Goal: Information Seeking & Learning: Learn about a topic

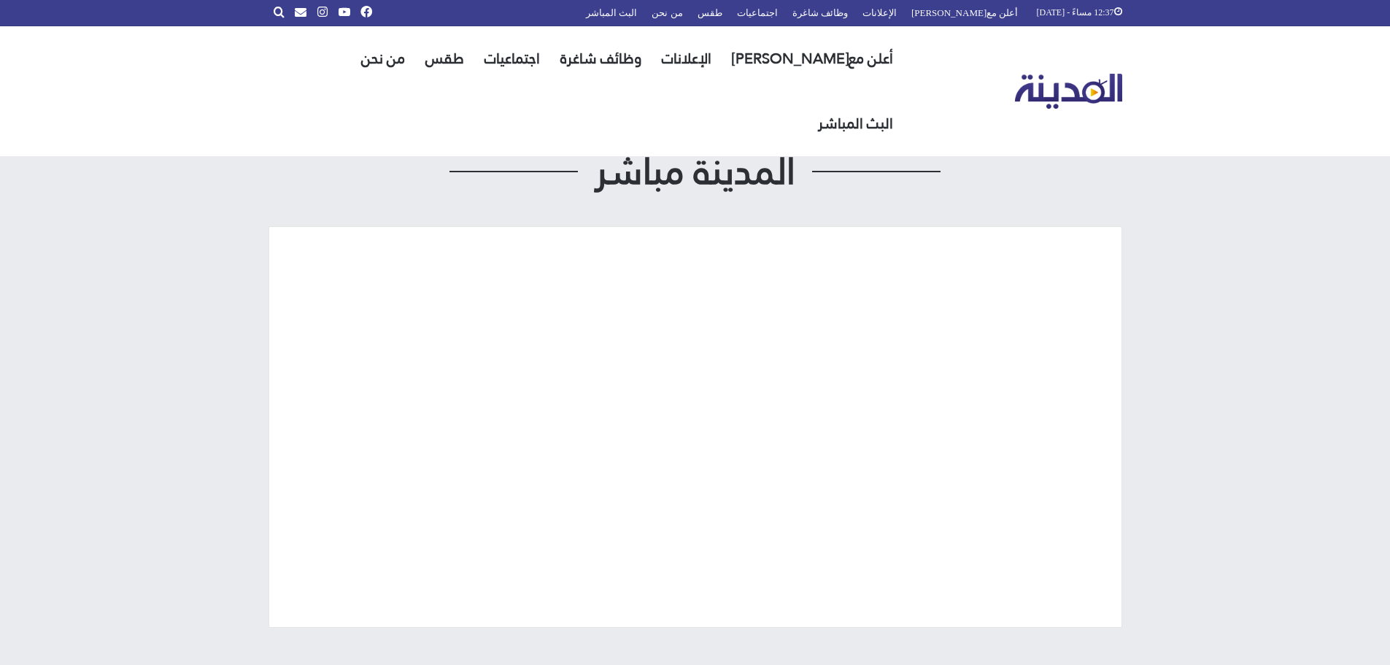
click at [1051, 74] on img "القائمة الرئيسية" at bounding box center [1068, 92] width 107 height 36
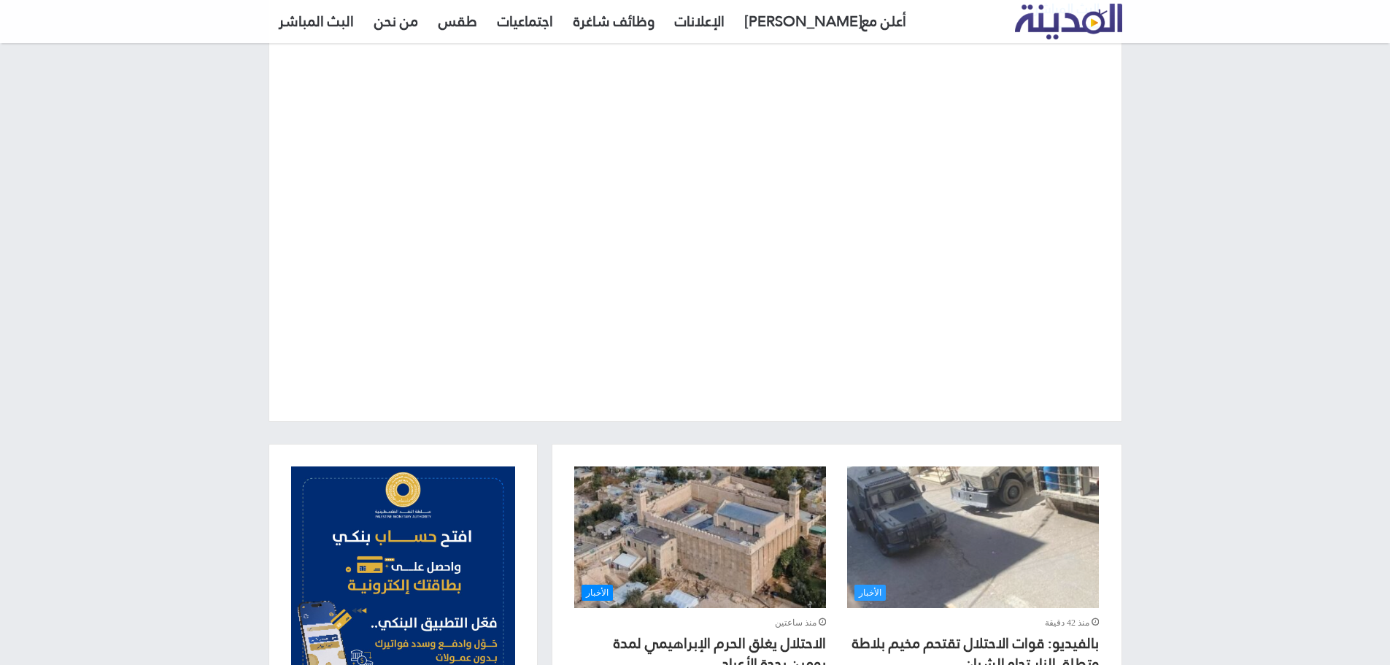
scroll to position [219, 0]
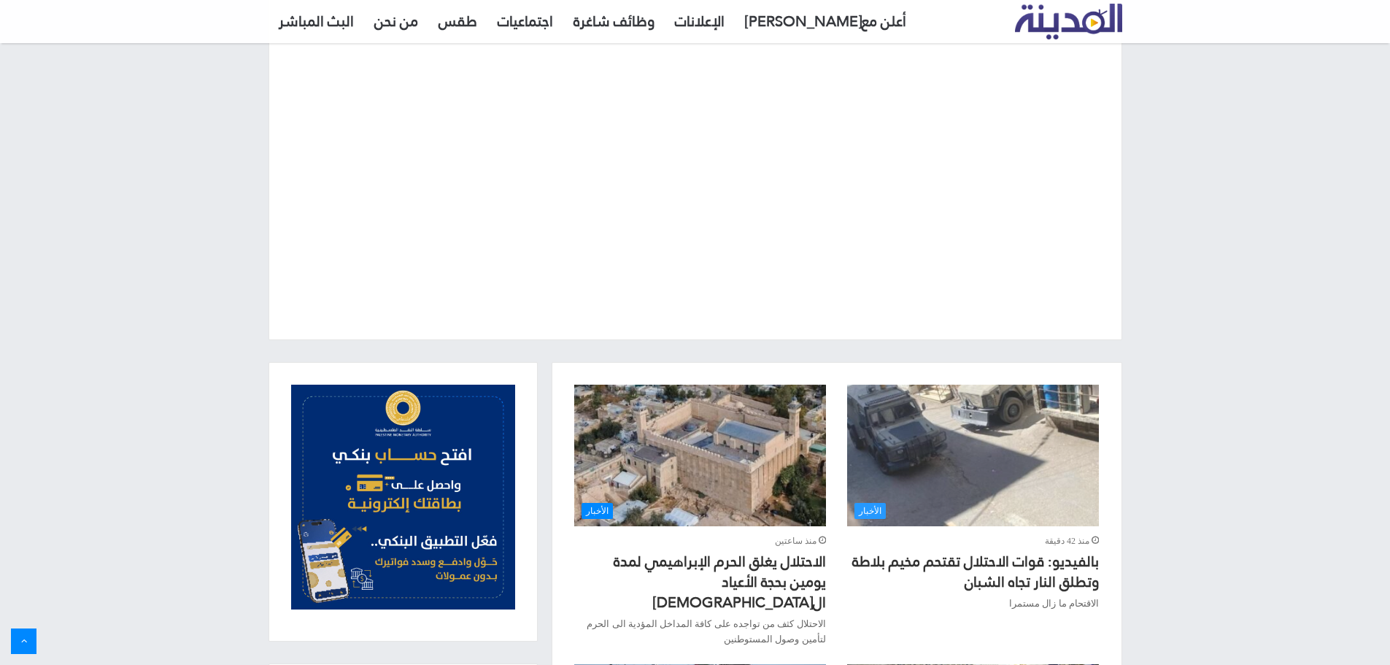
click at [917, 452] on img "بالفيديو: قوات الاحتلال تقتحم مخيم بلاطة وتطلق النار تجاه الشبان" at bounding box center [972, 456] width 251 height 142
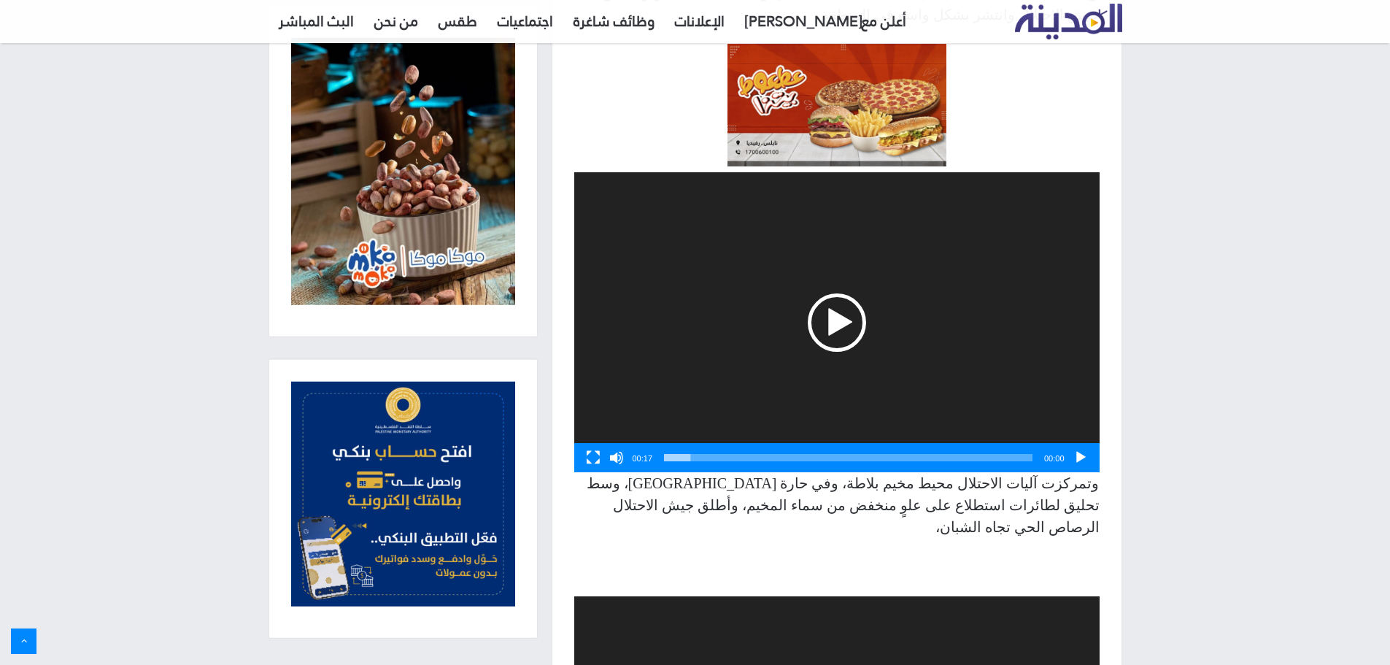
scroll to position [803, 0]
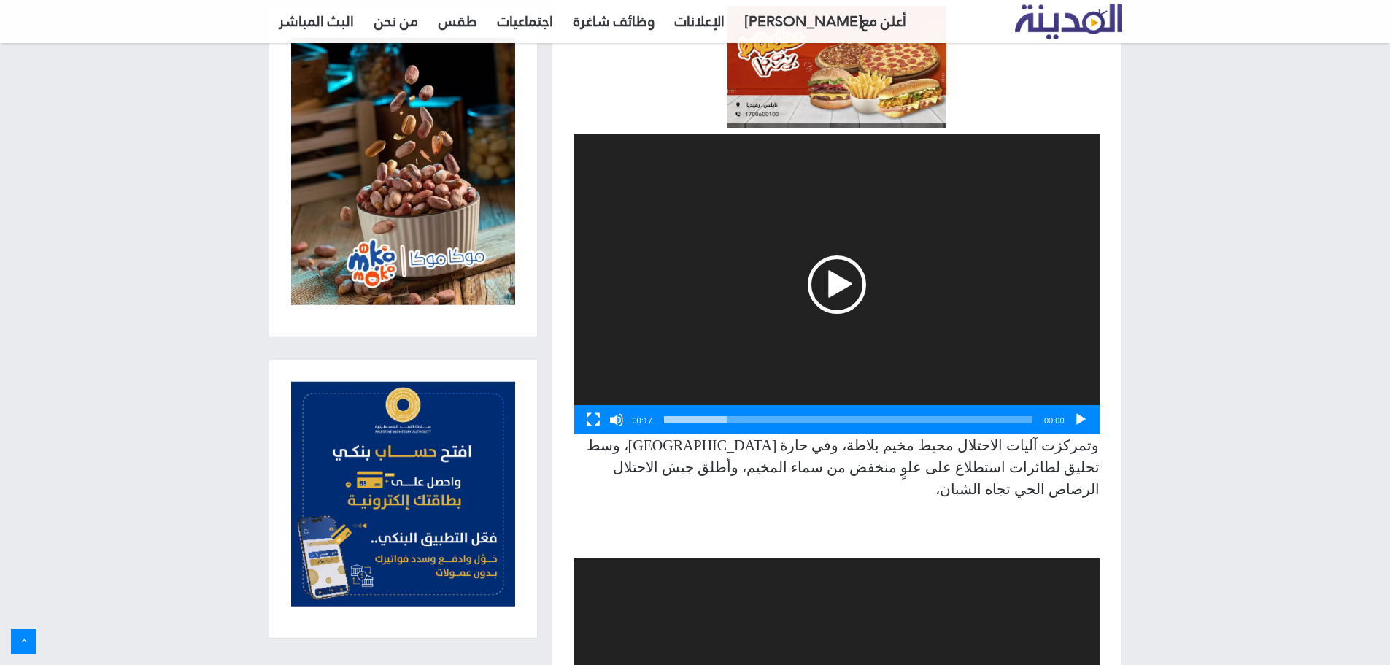
click at [824, 263] on div "تشغيل" at bounding box center [837, 284] width 58 height 58
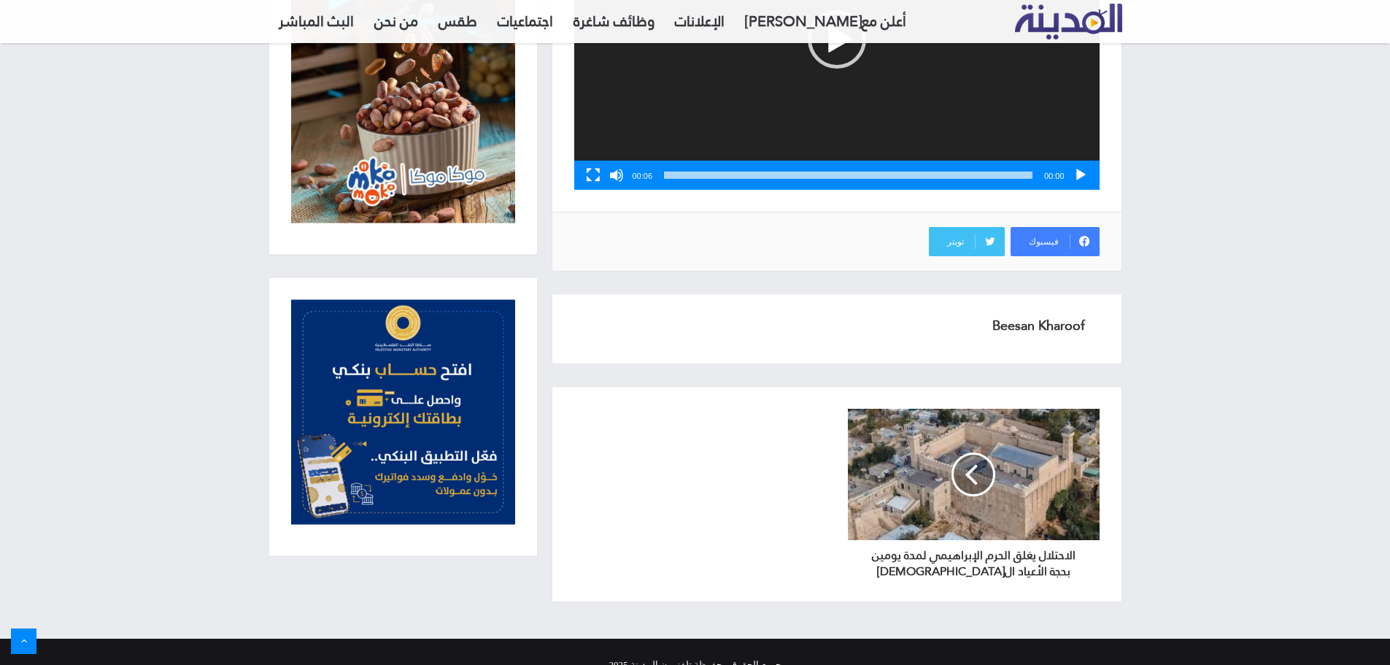
scroll to position [1776, 0]
